Goal: Complete application form

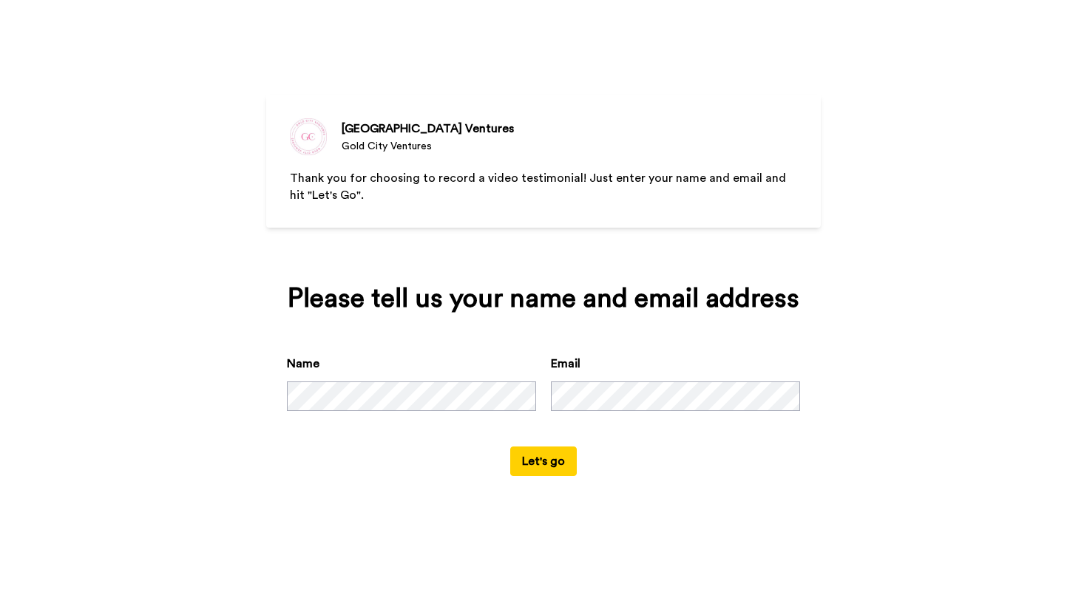
click at [540, 392] on div "Name Email" at bounding box center [543, 401] width 513 height 92
click at [547, 453] on button "Let's go" at bounding box center [543, 462] width 67 height 30
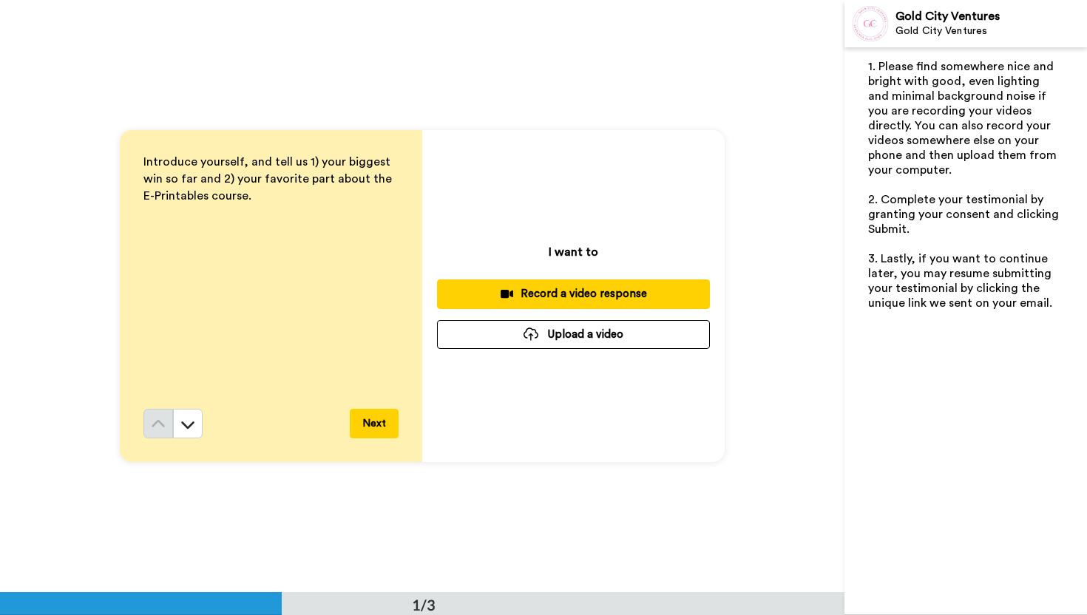
click at [294, 207] on div "Introduce yourself, and tell us 1) your biggest win so far and 2) your favorite…" at bounding box center [270, 281] width 255 height 255
